Goal: Task Accomplishment & Management: Complete application form

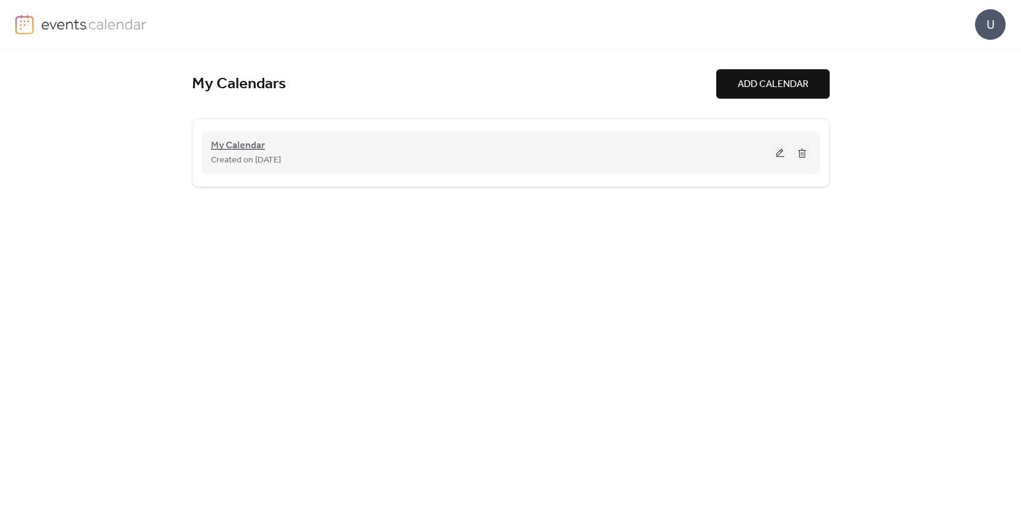
click at [250, 148] on span "My Calendar" at bounding box center [238, 146] width 54 height 15
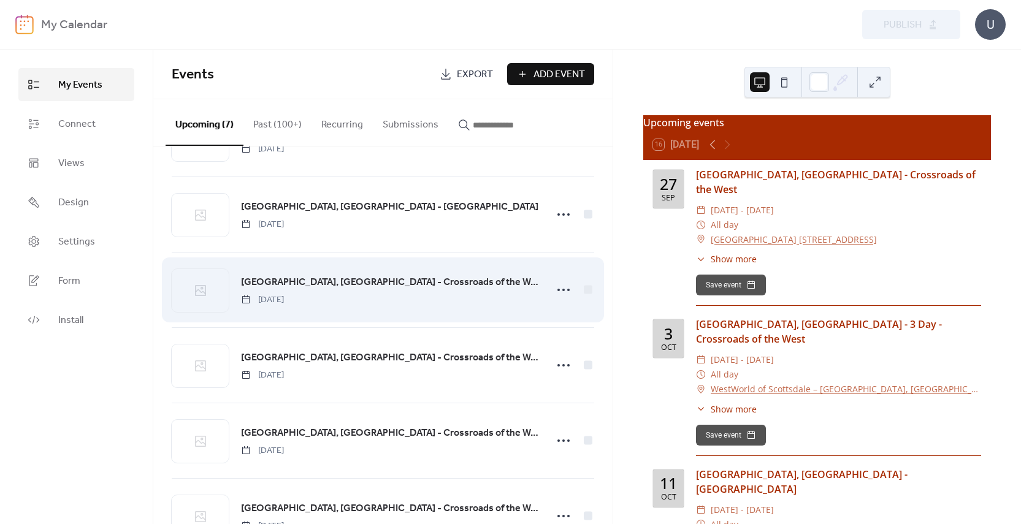
scroll to position [186, 0]
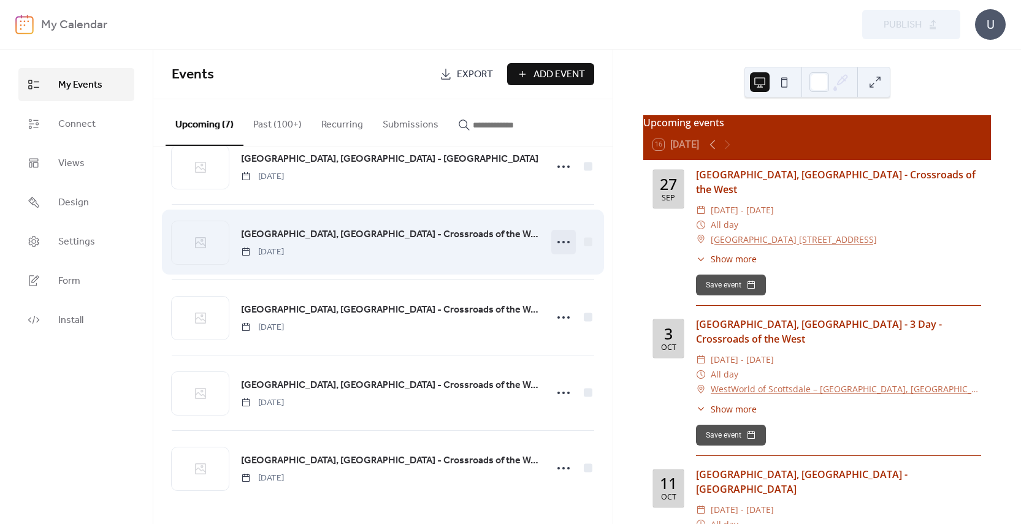
click at [560, 244] on icon at bounding box center [564, 242] width 20 height 20
click at [394, 240] on span "[GEOGRAPHIC_DATA], [GEOGRAPHIC_DATA] - Crossroads of the West" at bounding box center [390, 235] width 298 height 15
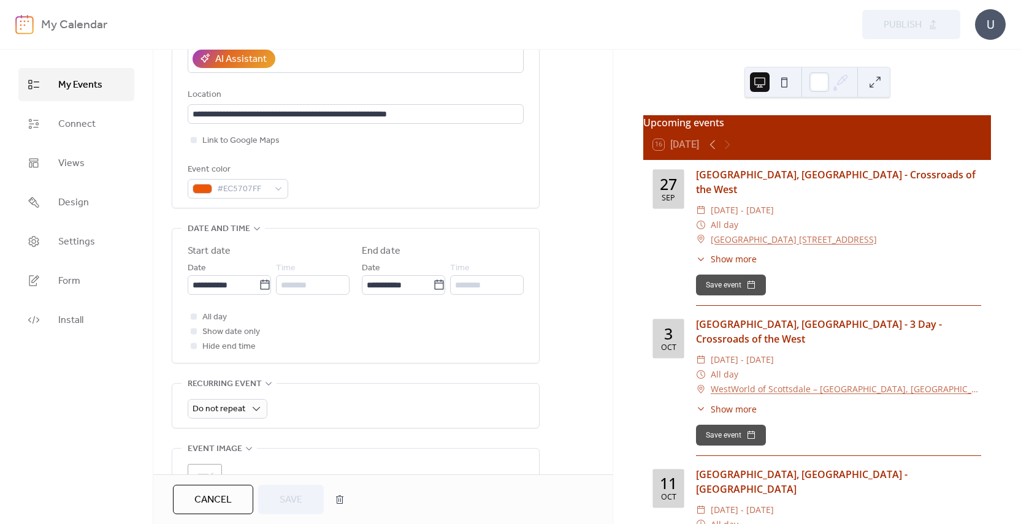
scroll to position [245, 0]
click at [262, 283] on icon at bounding box center [265, 286] width 12 height 12
click at [259, 283] on input "**********" at bounding box center [223, 287] width 71 height 20
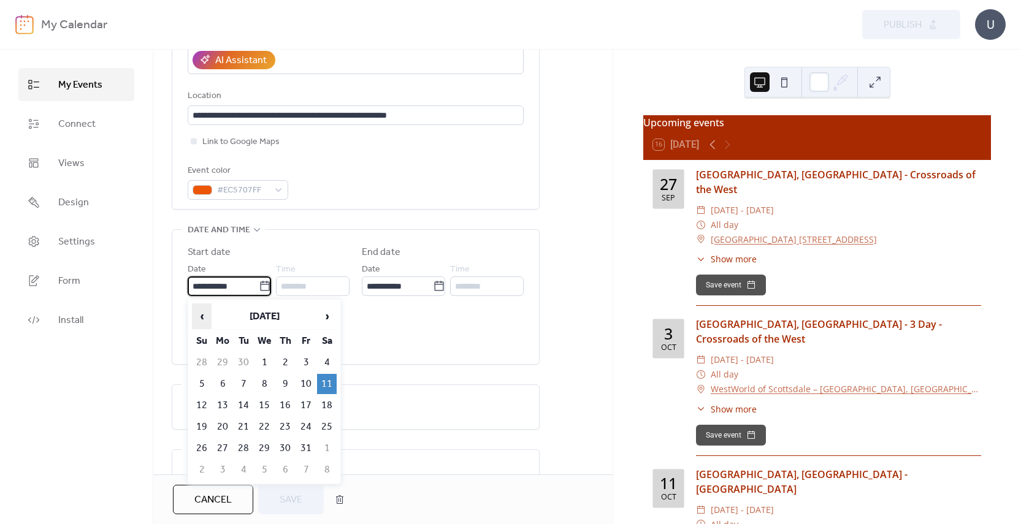
click at [206, 317] on span "‹" at bounding box center [202, 316] width 18 height 25
click at [323, 408] on td "16" at bounding box center [327, 406] width 20 height 20
type input "**********"
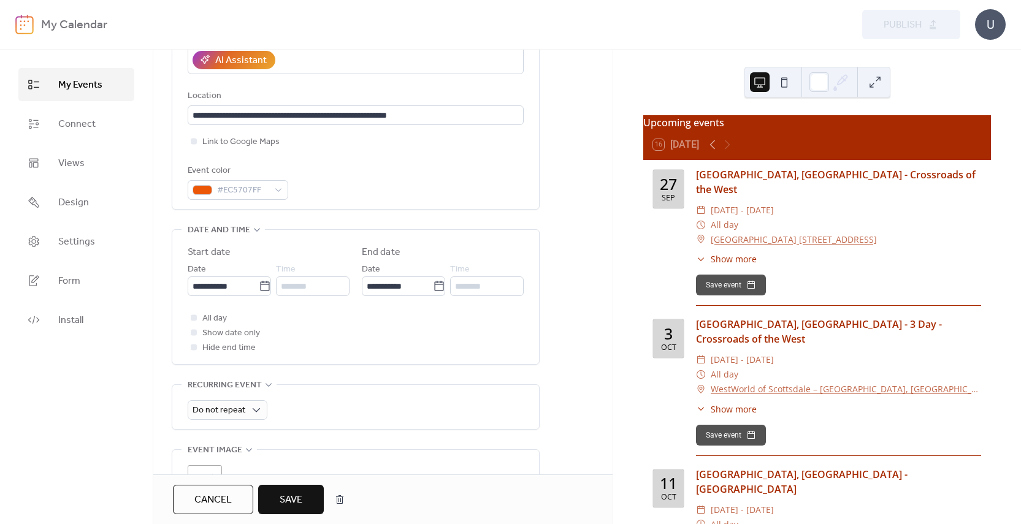
click at [296, 508] on span "Save" at bounding box center [291, 500] width 23 height 15
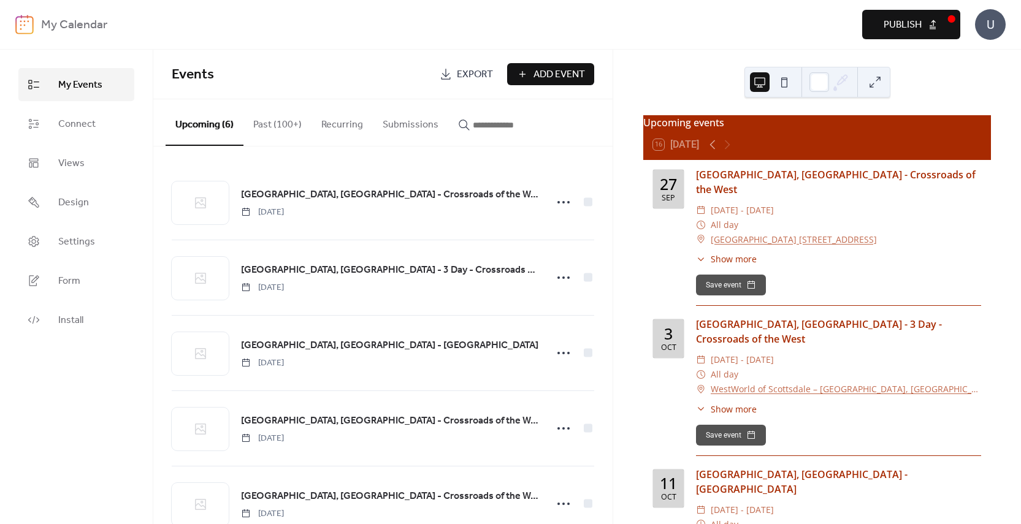
click at [899, 22] on span "Publish" at bounding box center [903, 25] width 38 height 15
